Goal: Task Accomplishment & Management: Use online tool/utility

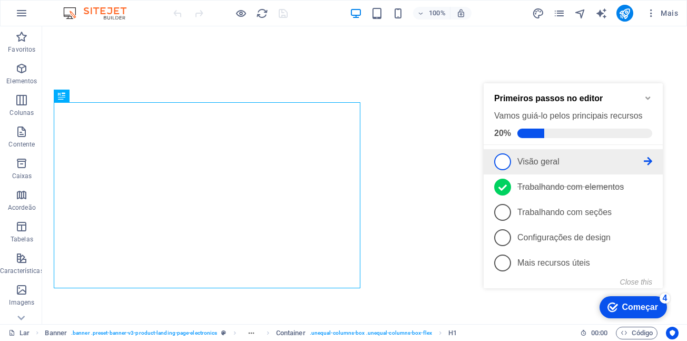
click at [502, 161] on span "1" at bounding box center [502, 161] width 17 height 17
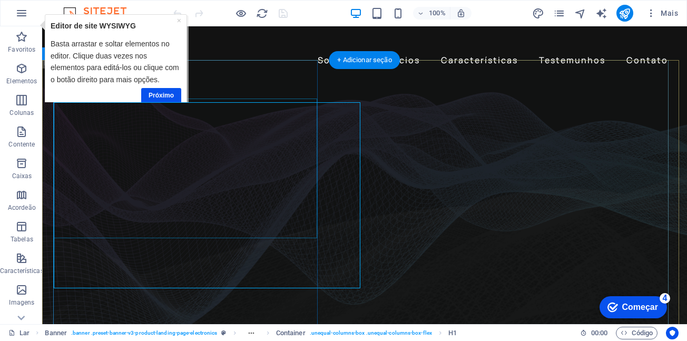
drag, startPoint x: 155, startPoint y: 174, endPoint x: 198, endPoint y: 200, distance: 49.7
drag, startPoint x: 198, startPoint y: 200, endPoint x: 155, endPoint y: 174, distance: 49.7
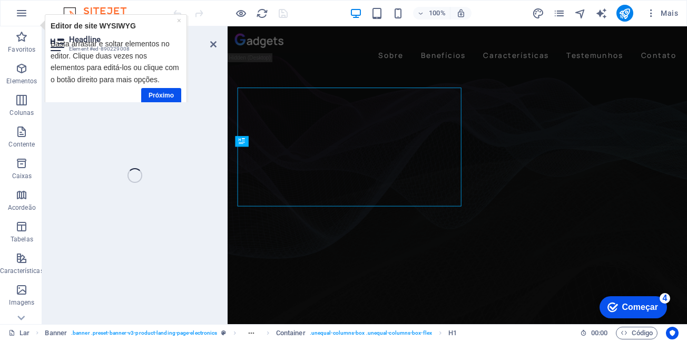
click at [155, 174] on div "Headline Element #ed-890229008 H1 Bandeira Banner Recipiente Container Banner C…" at bounding box center [364, 175] width 645 height 298
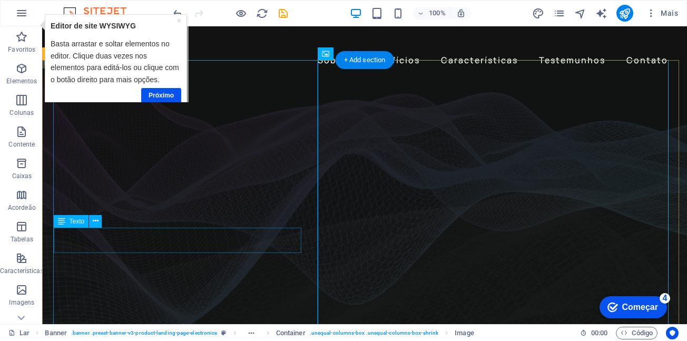
drag, startPoint x: 124, startPoint y: 221, endPoint x: 167, endPoint y: 247, distance: 49.7
click at [167, 247] on div "Arraste aqui para substituir o conteúdo existente. Pressione “Ctrl” se quiser c…" at bounding box center [364, 175] width 645 height 298
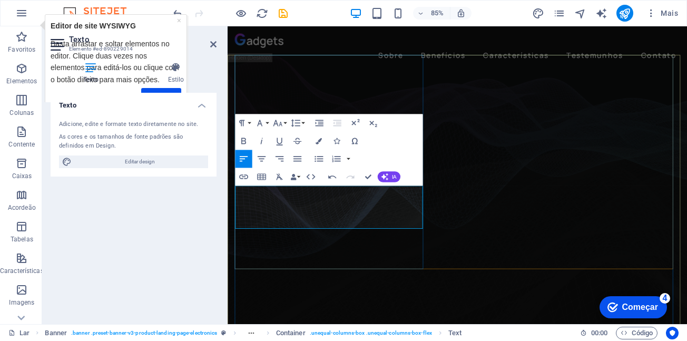
scroll to position [189, 4]
drag, startPoint x: 303, startPoint y: 258, endPoint x: 275, endPoint y: 233, distance: 36.9
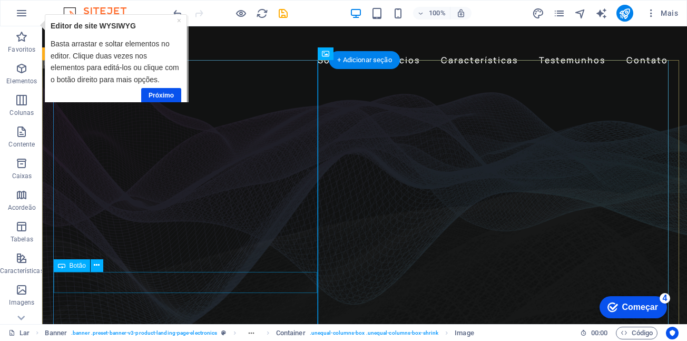
click at [81, 281] on div "H1 Bandeira Bandeira Recipiente Recipiente Bandeira Controle deslizante Colunas…" at bounding box center [364, 175] width 645 height 298
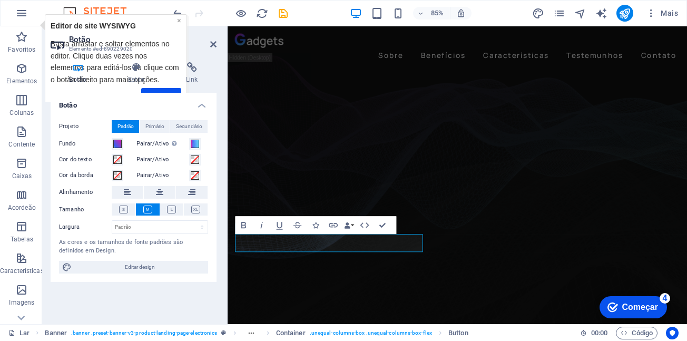
click at [179, 21] on font "×" at bounding box center [179, 20] width 4 height 8
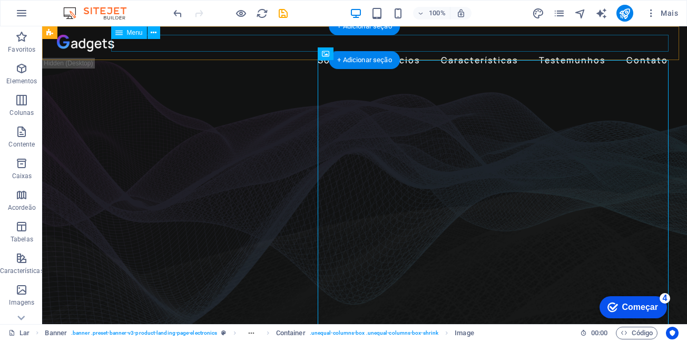
click at [536, 52] on nav "Sobre Benefícios Características Testemunhos Contato" at bounding box center [365, 60] width 616 height 17
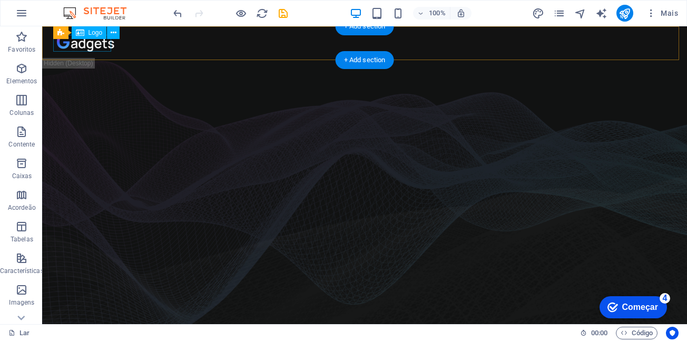
click at [72, 44] on div at bounding box center [365, 43] width 616 height 17
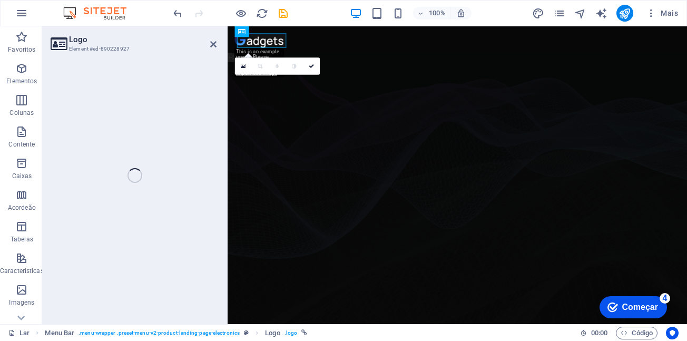
select select "px"
